Goal: Task Accomplishment & Management: Manage account settings

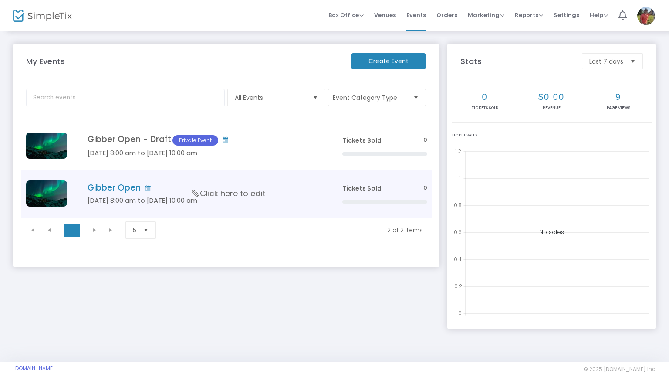
click at [212, 189] on span "Click here to edit" at bounding box center [228, 193] width 73 height 11
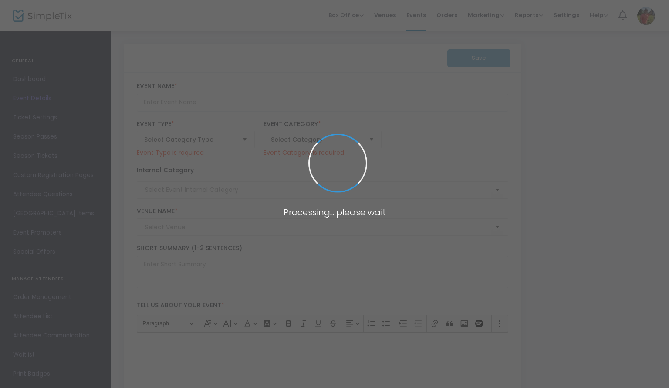
type input "Gibber Open"
type textarea "Test"
type input "Buy Tickets"
type input "The International Golf Club"
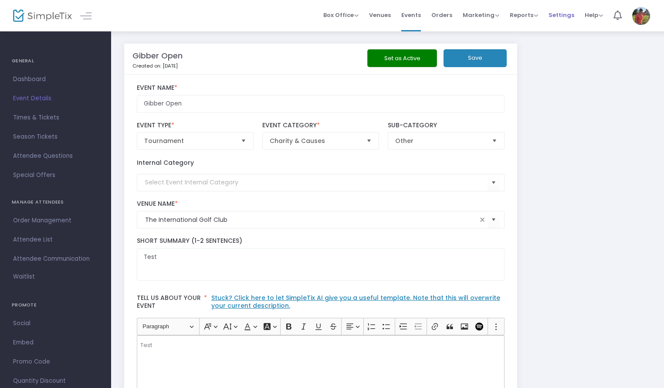
click at [567, 20] on span "Settings" at bounding box center [561, 15] width 26 height 22
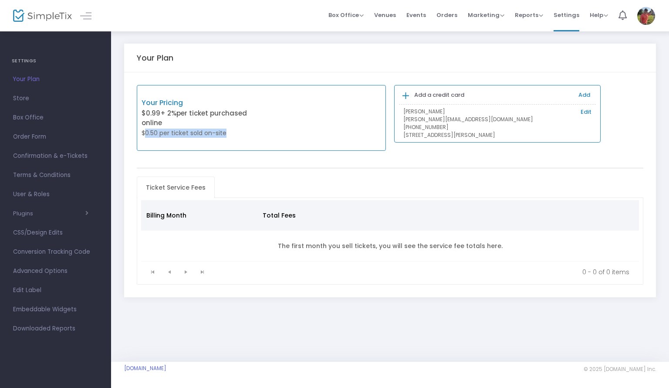
drag, startPoint x: 144, startPoint y: 136, endPoint x: 226, endPoint y: 135, distance: 82.3
click at [226, 135] on p "$0.50 per ticket sold on-site" at bounding box center [202, 132] width 120 height 9
click at [240, 135] on p "$0.50 per ticket sold on-site" at bounding box center [202, 132] width 120 height 9
drag, startPoint x: 233, startPoint y: 134, endPoint x: 127, endPoint y: 111, distance: 108.2
click at [127, 111] on div "Your Pricing $0.99 + 2% per ticket purchased online $0.50 per ticket sold on-si…" at bounding box center [390, 184] width 532 height 225
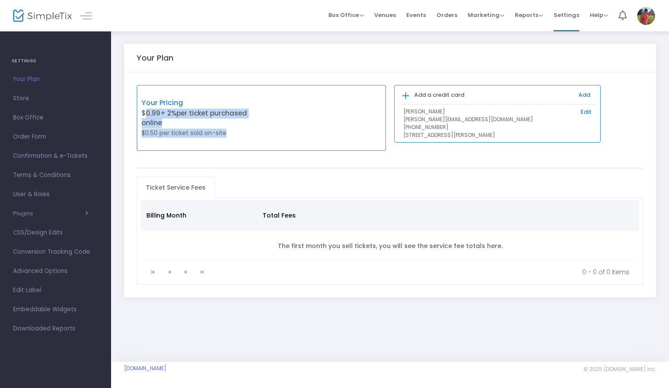
click at [117, 147] on div "Your Plan Your Pricing $0.99 + 2% per ticket purchased online $0.50 per ticket …" at bounding box center [390, 178] width 558 height 297
